Goal: Navigation & Orientation: Understand site structure

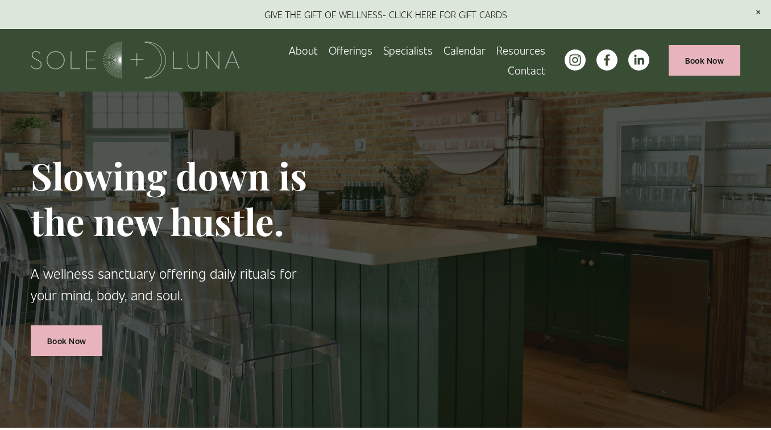
click at [309, 54] on link "About" at bounding box center [303, 50] width 29 height 20
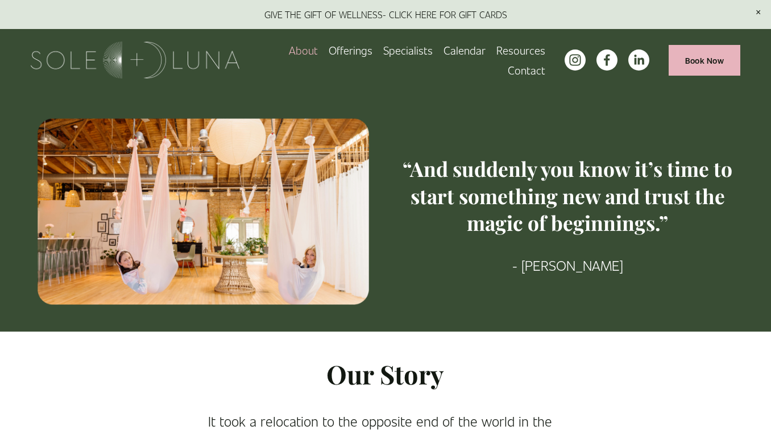
click at [344, 54] on span "Offerings" at bounding box center [351, 51] width 44 height 18
click at [0, 0] on span "Rituals" at bounding box center [0, 0] width 0 height 0
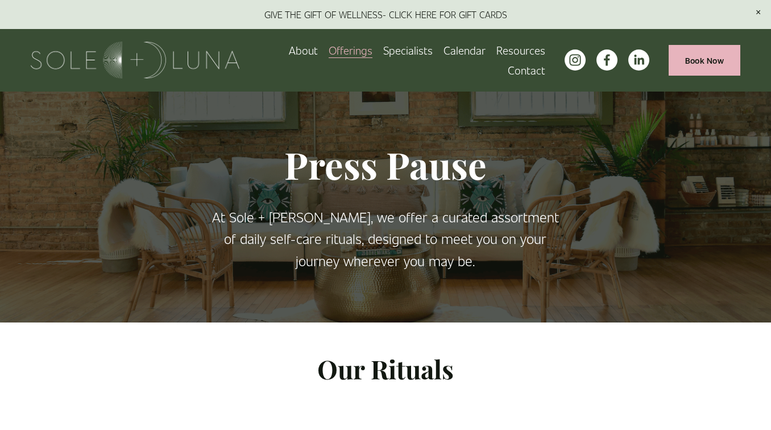
click at [0, 0] on span "Wellness Experiences" at bounding box center [0, 0] width 0 height 0
